Goal: Check status

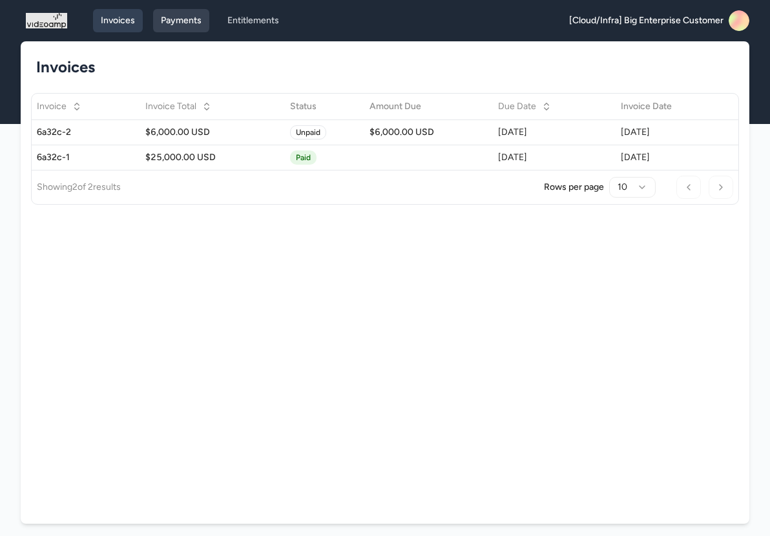
click at [193, 30] on link "Payments" at bounding box center [181, 20] width 56 height 23
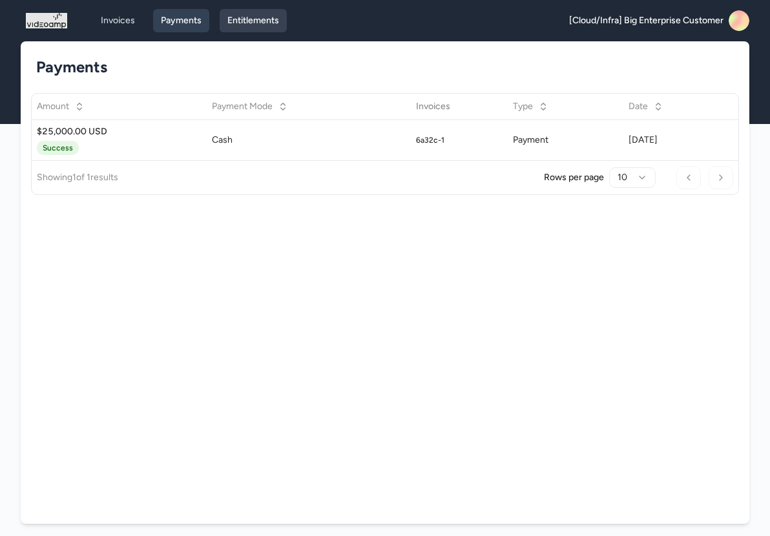
click at [231, 25] on link "Entitlements" at bounding box center [253, 20] width 67 height 23
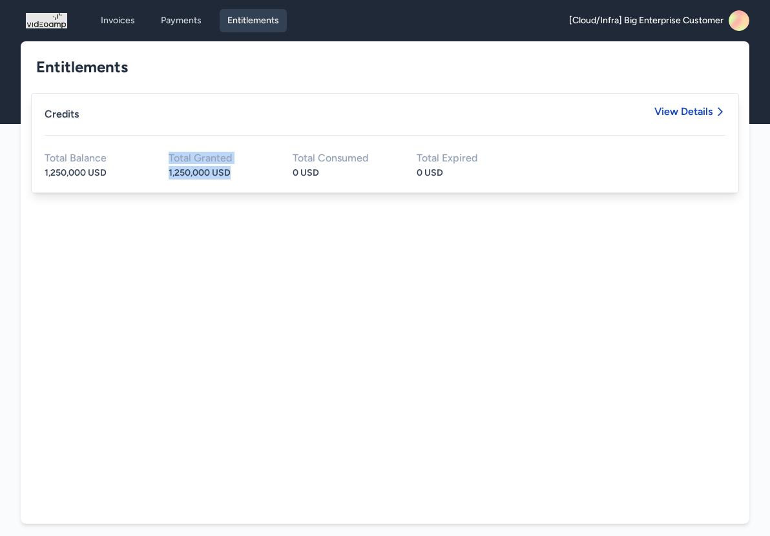
drag, startPoint x: 233, startPoint y: 175, endPoint x: 157, endPoint y: 174, distance: 76.2
click at [157, 174] on div "Total Balance 1,250,000 USD Total Granted 1,250,000 USD Total Consumed 0 USD To…" at bounding box center [385, 166] width 681 height 26
click at [309, 176] on div "0 USD" at bounding box center [343, 173] width 103 height 14
click at [79, 170] on div "1,250,000 USD" at bounding box center [96, 173] width 103 height 14
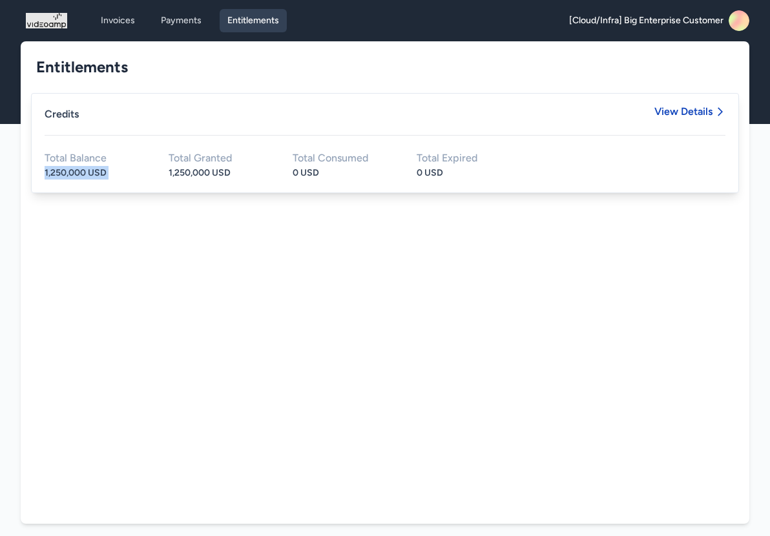
click at [79, 170] on div "1,250,000 USD" at bounding box center [96, 173] width 103 height 14
click at [664, 117] on span "View Details" at bounding box center [689, 121] width 71 height 28
click at [671, 112] on span "View Details" at bounding box center [683, 112] width 58 height 10
